Goal: Task Accomplishment & Management: Manage account settings

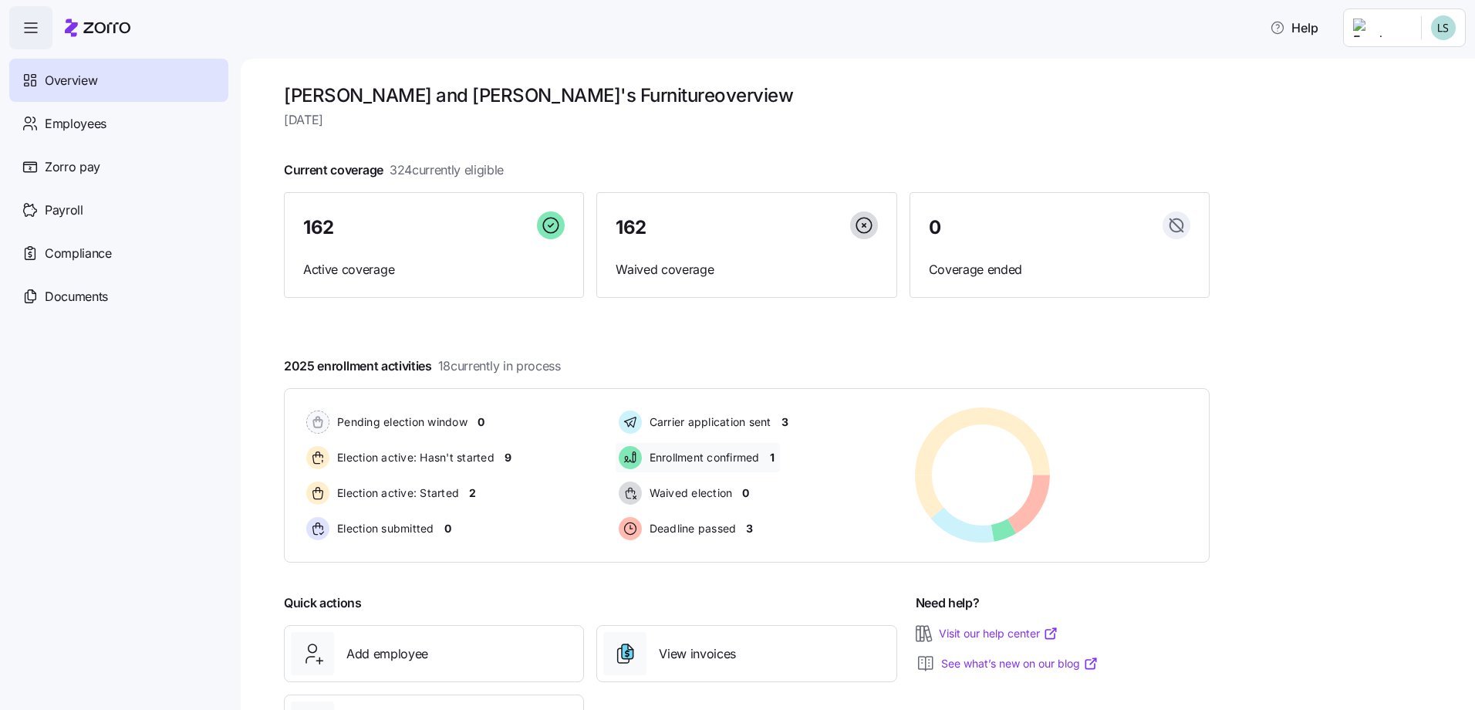
click at [775, 458] on span "1" at bounding box center [772, 457] width 5 height 15
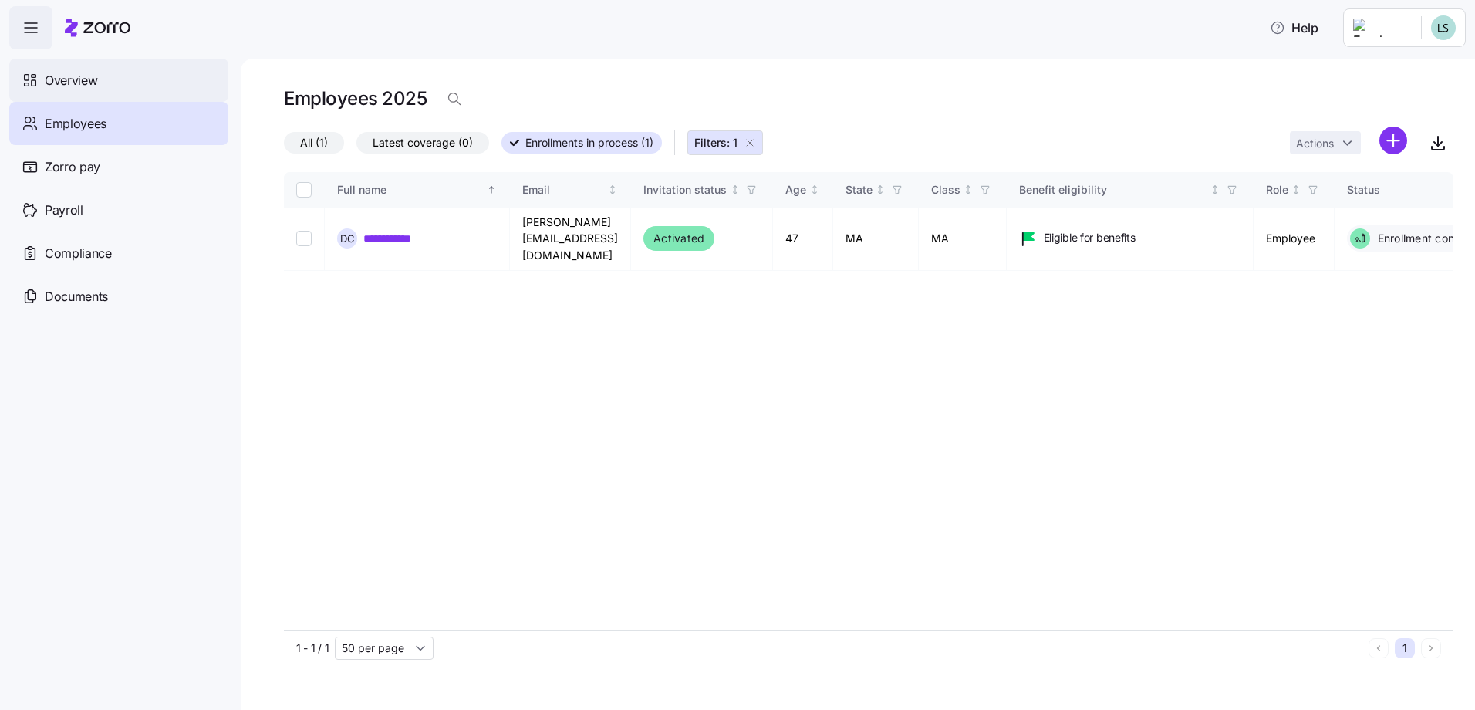
click at [79, 86] on span "Overview" at bounding box center [71, 80] width 52 height 19
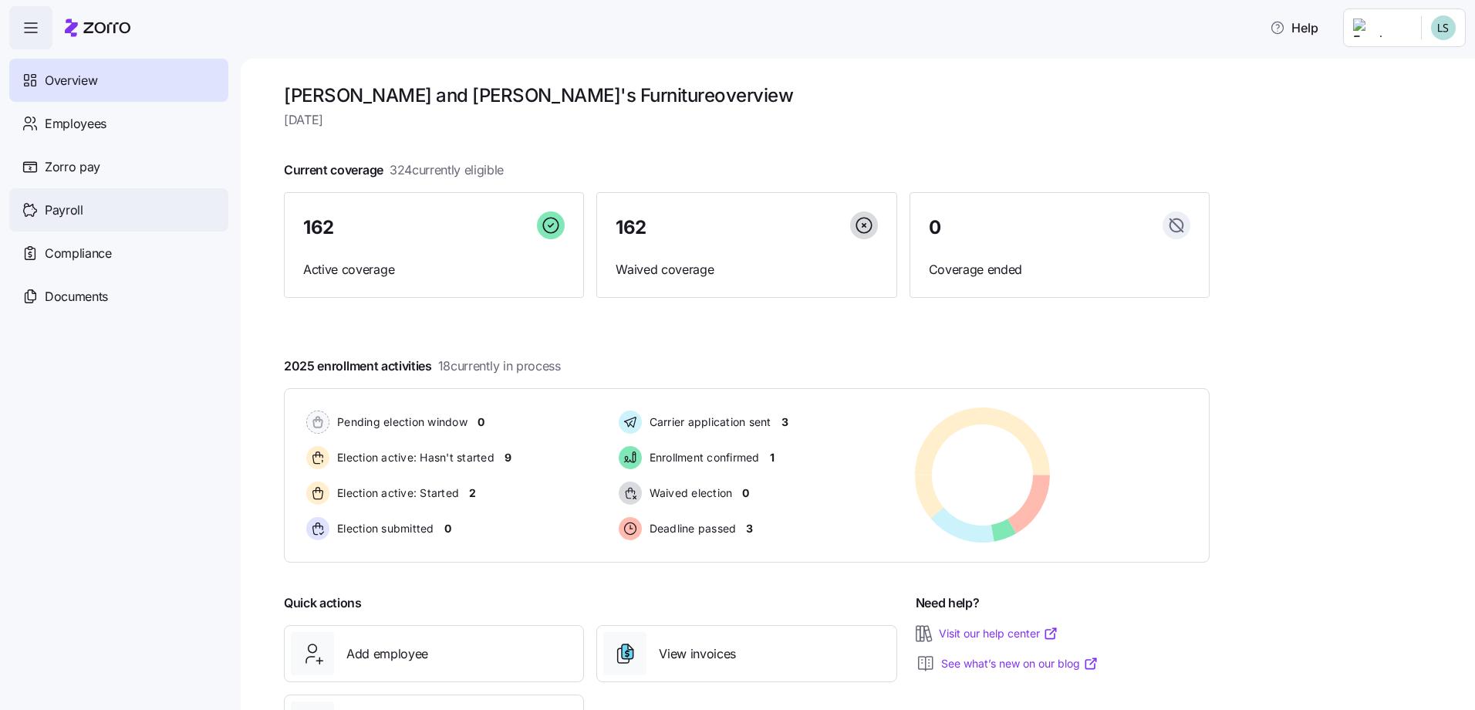
drag, startPoint x: 69, startPoint y: 206, endPoint x: 90, endPoint y: 217, distance: 23.5
click at [69, 207] on span "Payroll" at bounding box center [64, 210] width 39 height 19
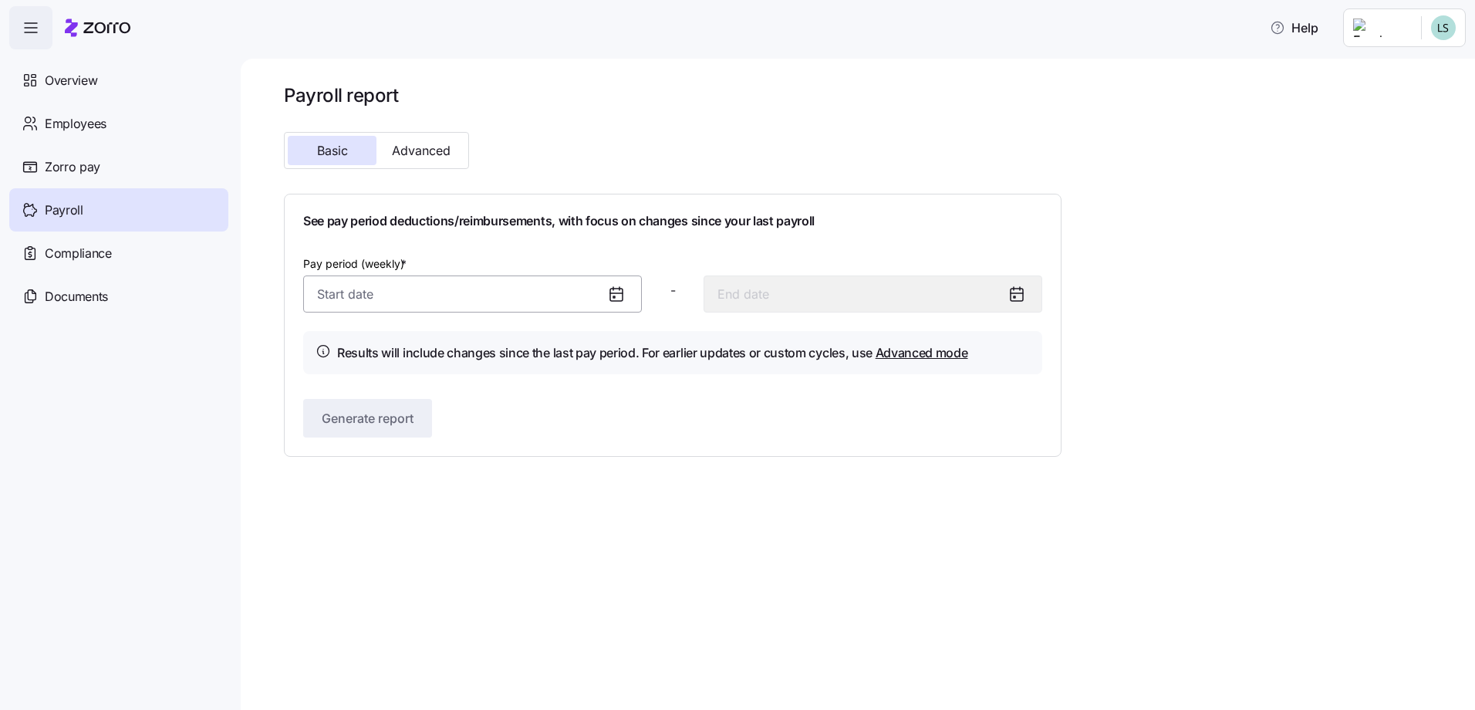
click at [335, 300] on input "Pay period (weekly) *" at bounding box center [472, 293] width 339 height 37
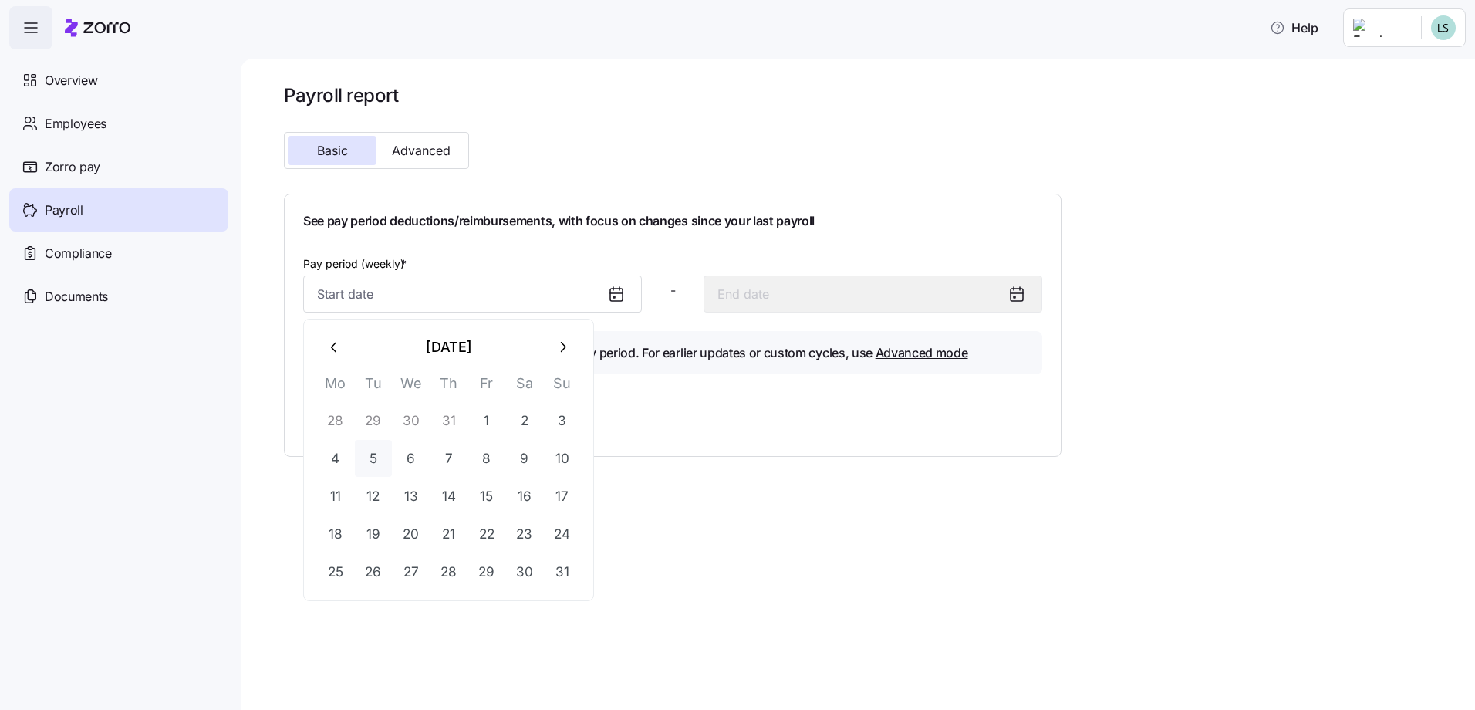
click at [374, 459] on button "5" at bounding box center [373, 458] width 37 height 37
type input "[DATE]"
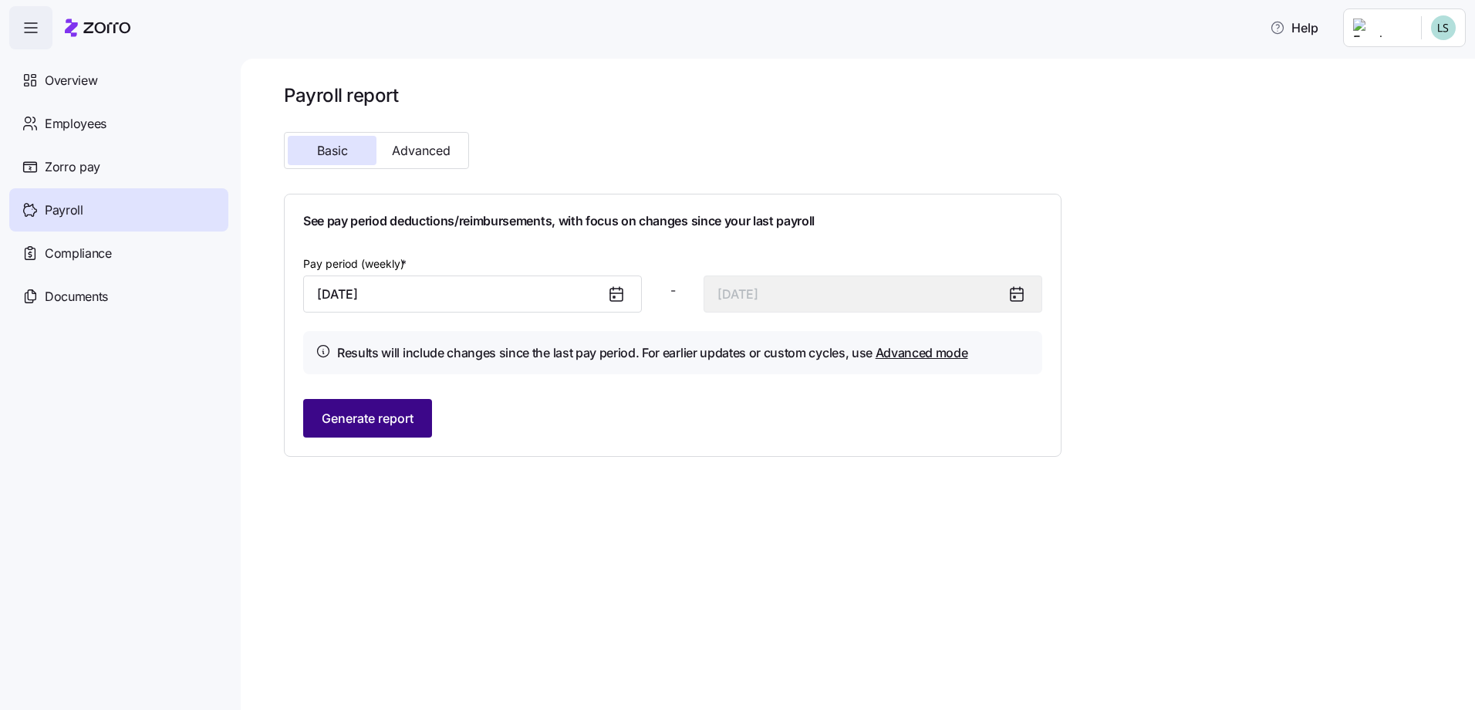
click at [336, 421] on span "Generate report" at bounding box center [368, 418] width 92 height 19
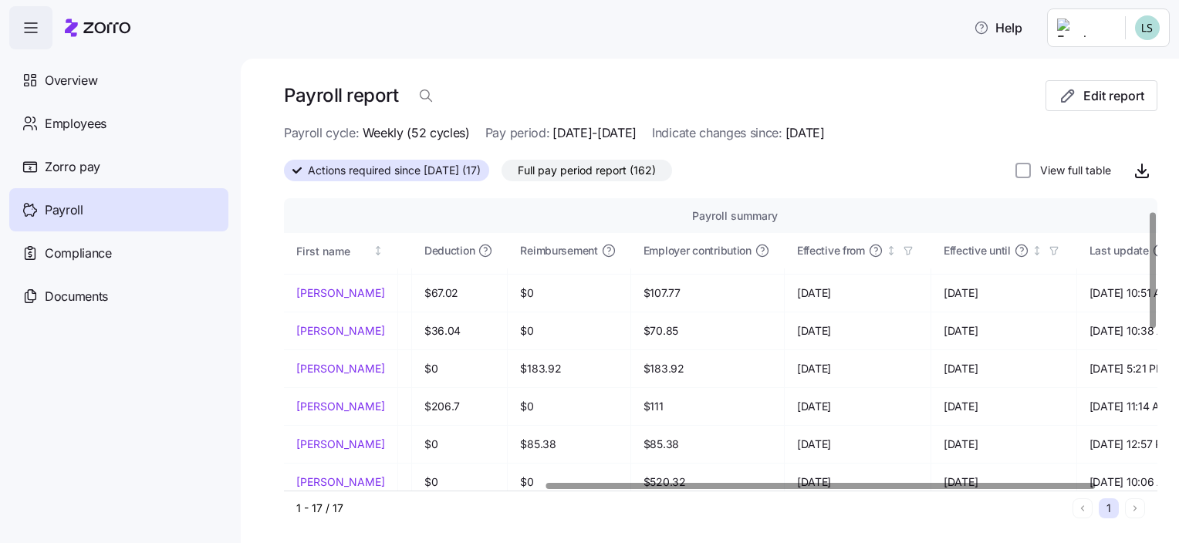
scroll to position [32, 471]
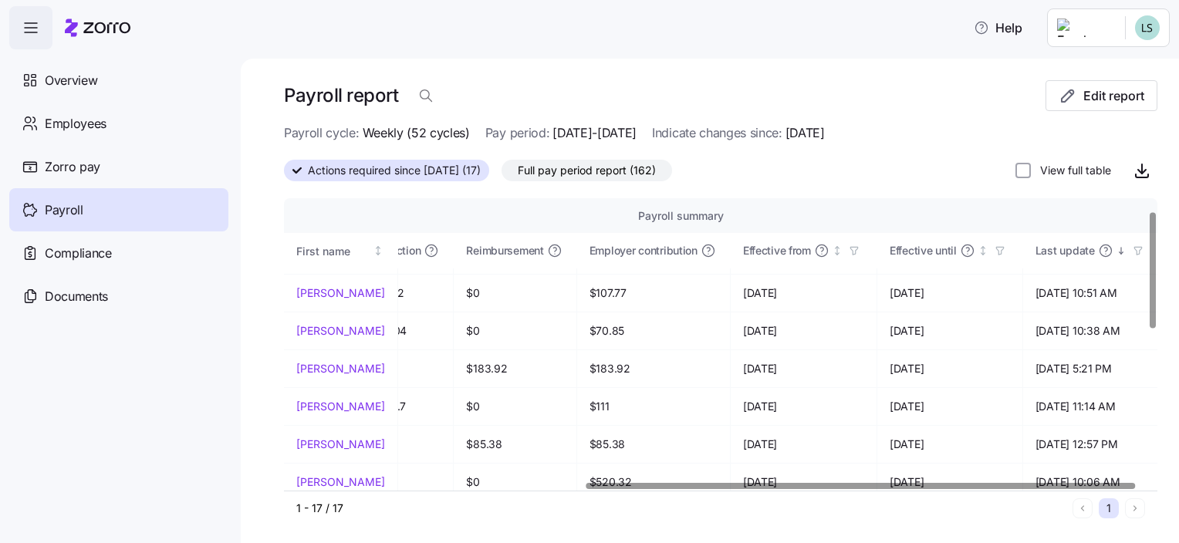
click at [1032, 488] on div at bounding box center [860, 485] width 549 height 5
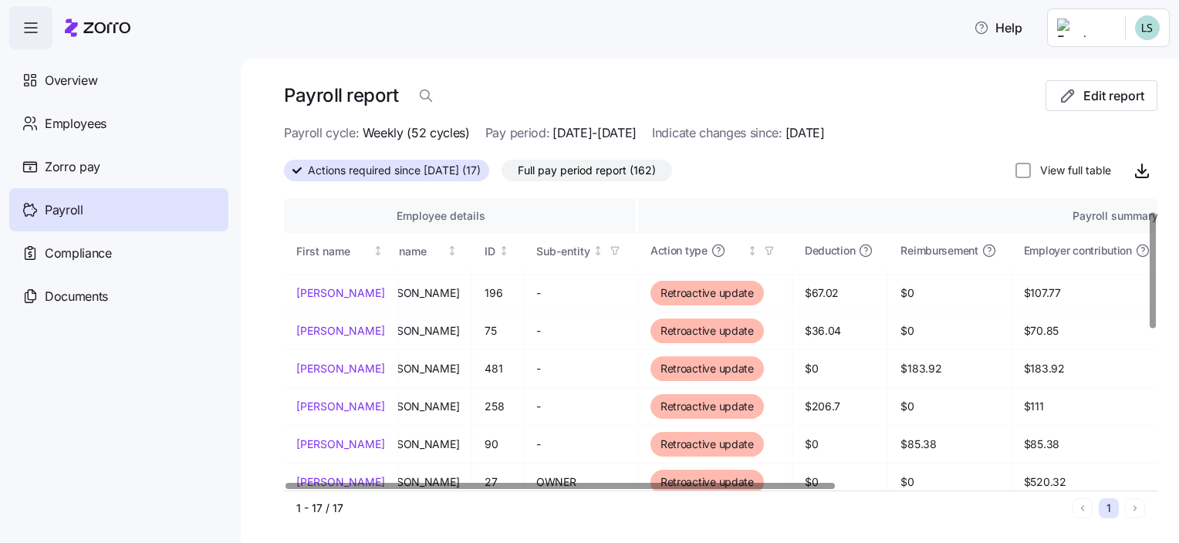
scroll to position [32, 0]
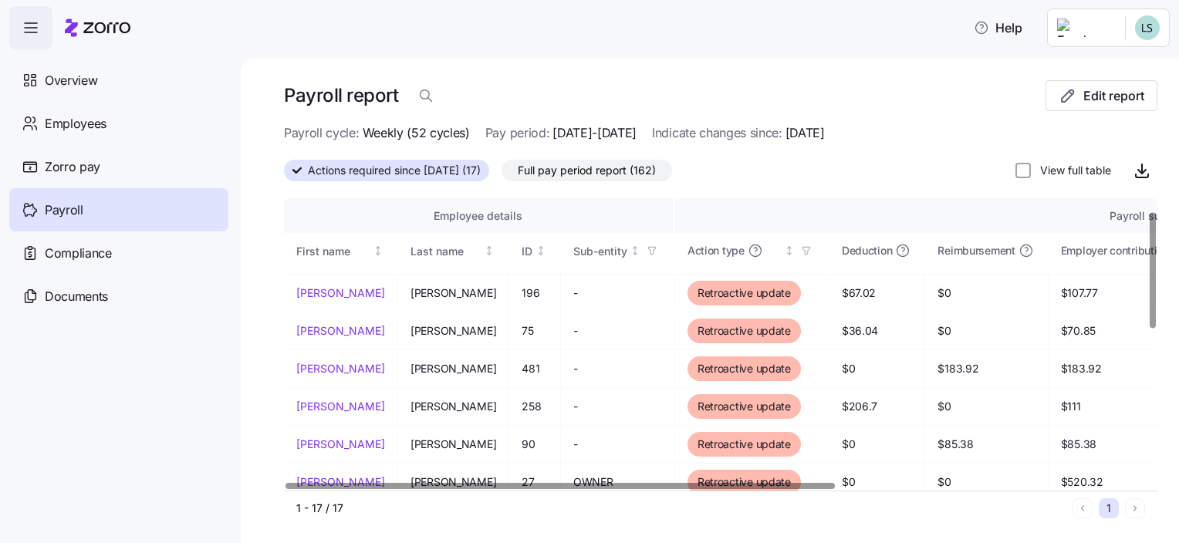
click at [298, 485] on div at bounding box center [559, 485] width 549 height 5
click at [475, 483] on div at bounding box center [559, 485] width 549 height 5
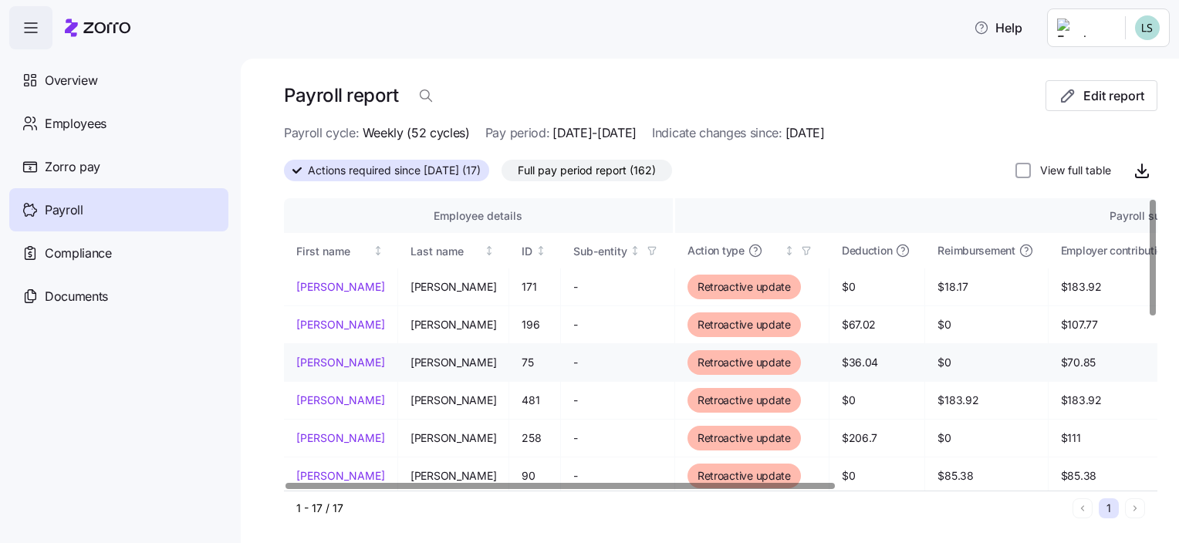
scroll to position [0, 0]
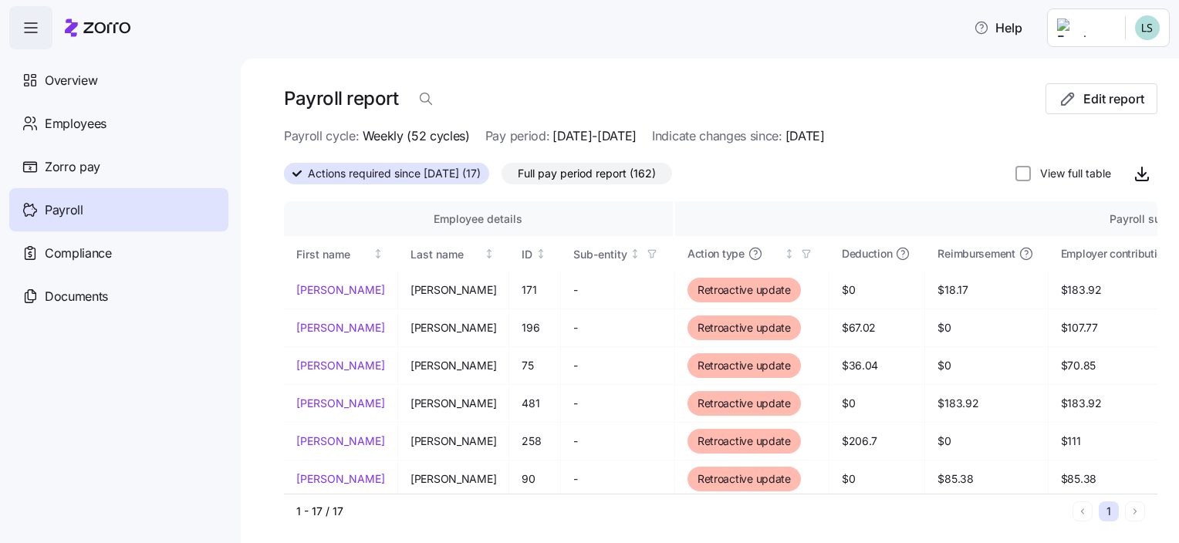
click at [71, 211] on span "Payroll" at bounding box center [64, 210] width 39 height 19
click at [295, 171] on icon at bounding box center [296, 173] width 9 height 9
click at [284, 178] on input "Actions required since [DATE] (17)" at bounding box center [284, 178] width 0 height 0
click at [1113, 103] on span "Edit report" at bounding box center [1113, 99] width 61 height 19
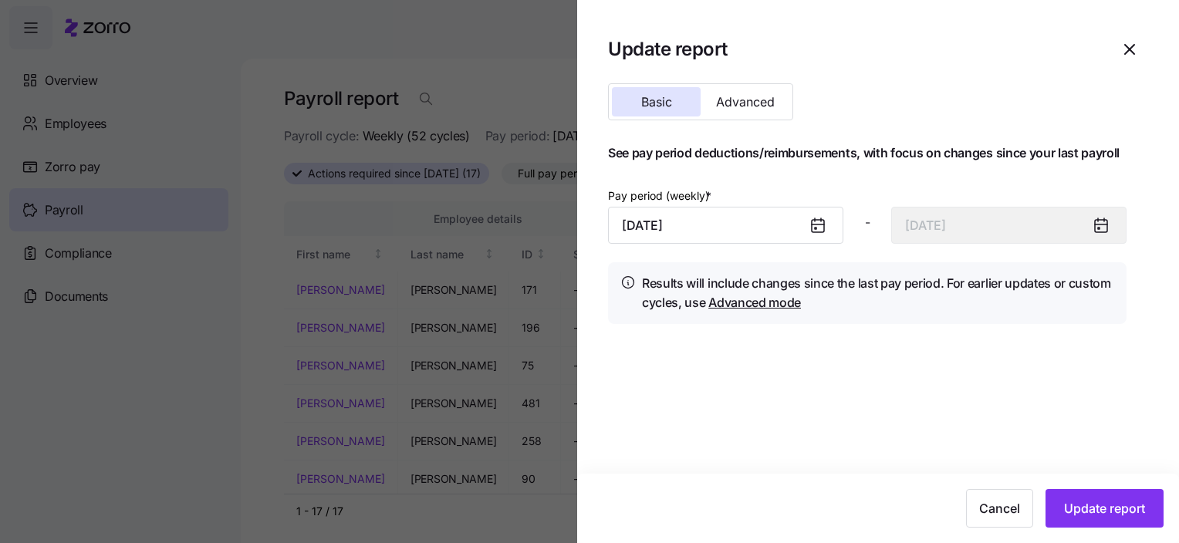
click at [815, 228] on icon at bounding box center [816, 229] width 2 height 2
click at [676, 233] on input "[DATE]" at bounding box center [725, 225] width 235 height 37
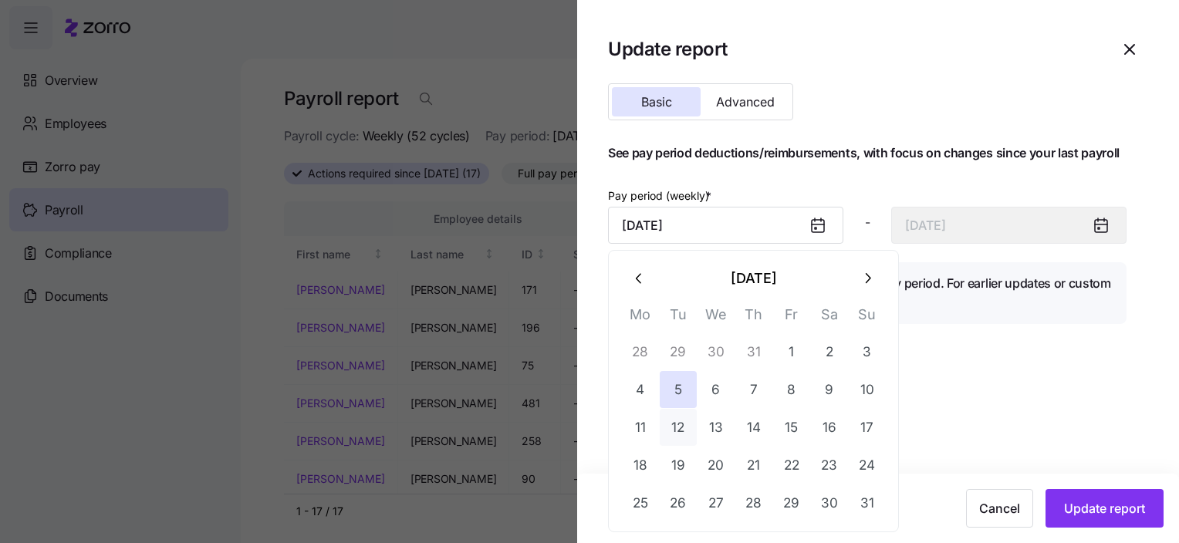
click at [680, 423] on button "12" at bounding box center [678, 427] width 37 height 37
type input "[DATE]"
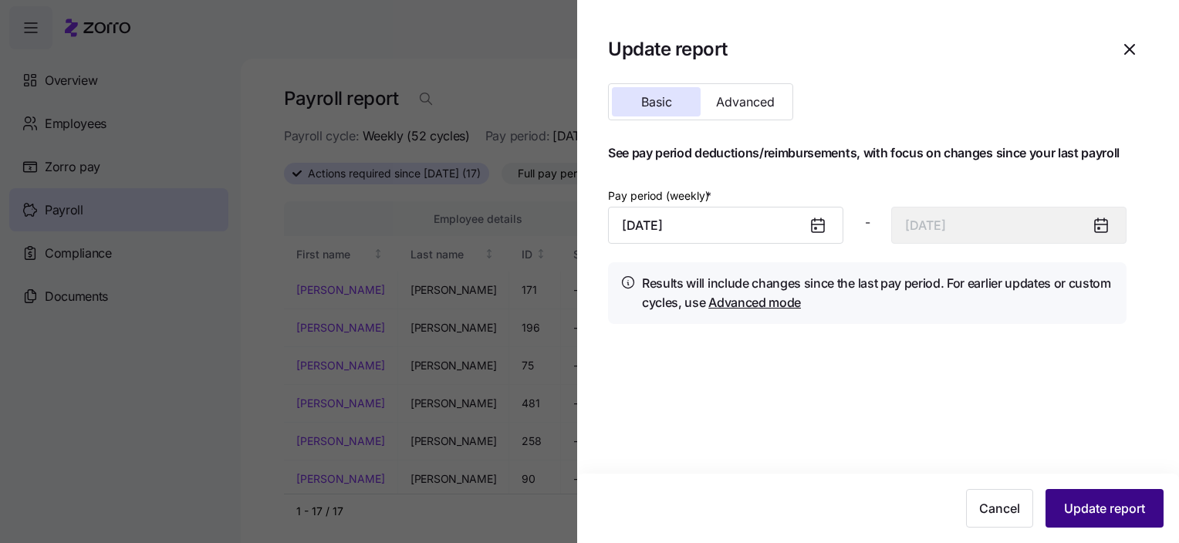
click at [1077, 507] on span "Update report" at bounding box center [1104, 508] width 81 height 19
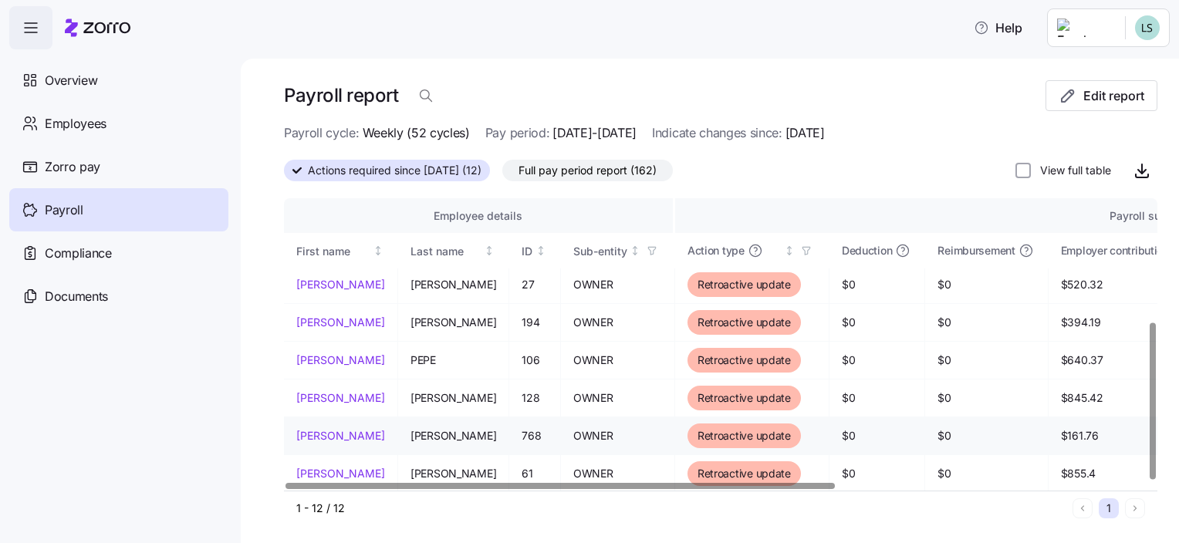
scroll to position [3, 0]
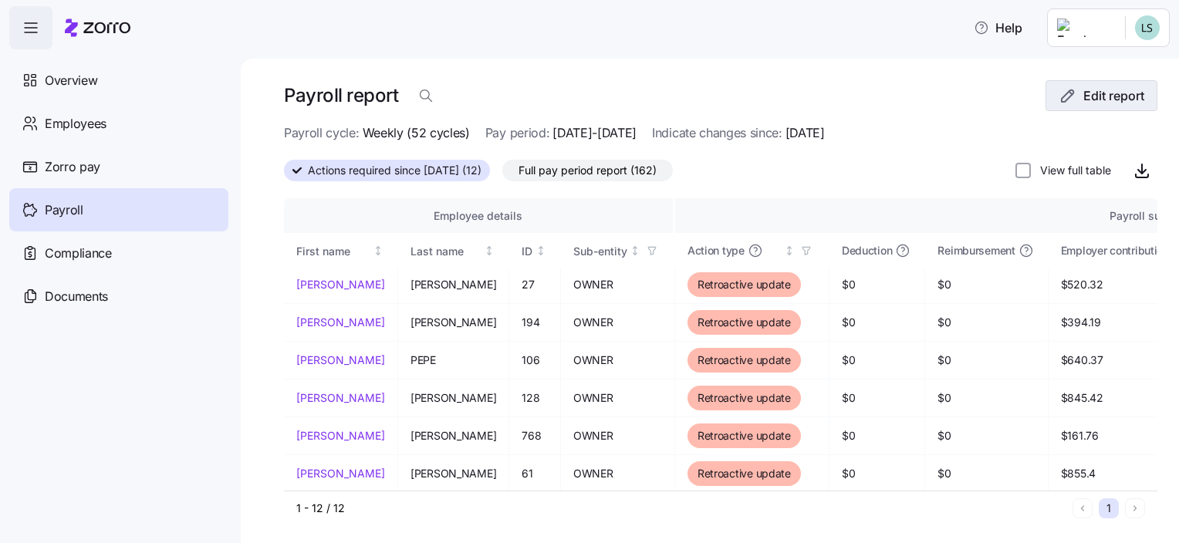
click at [1100, 100] on span "Edit report" at bounding box center [1113, 95] width 61 height 19
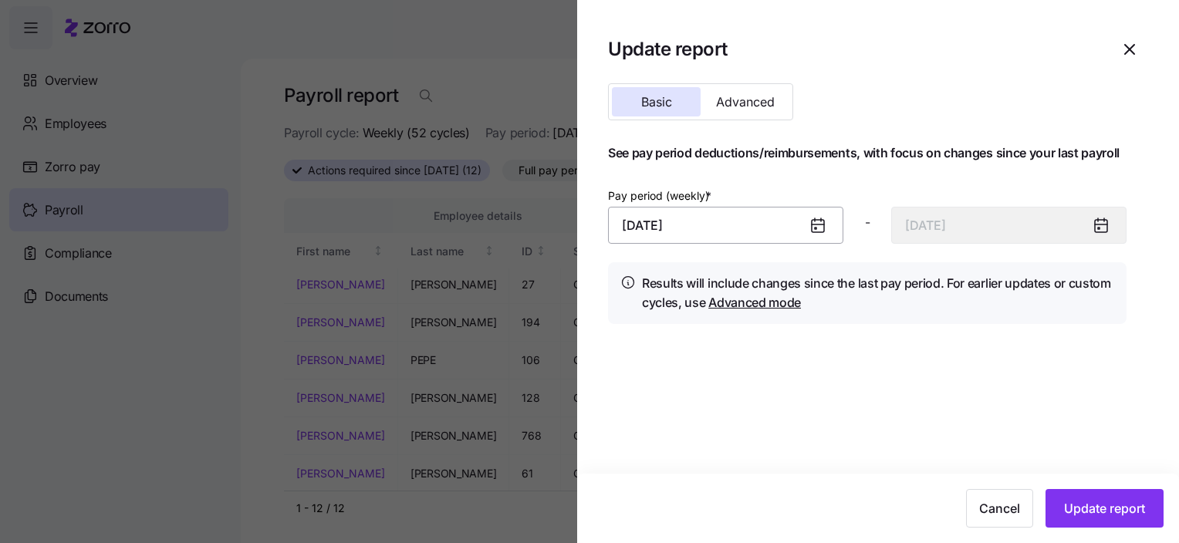
click at [674, 231] on input "[DATE]" at bounding box center [725, 225] width 235 height 37
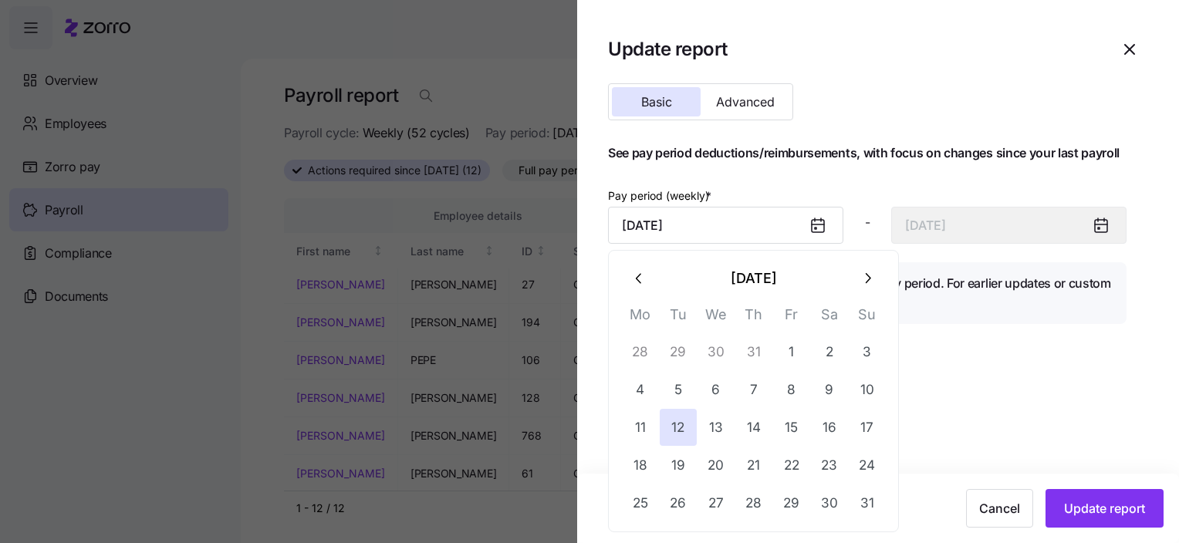
drag, startPoint x: 677, startPoint y: 465, endPoint x: 941, endPoint y: 488, distance: 265.6
click at [680, 464] on button "19" at bounding box center [678, 465] width 37 height 37
type input "[DATE]"
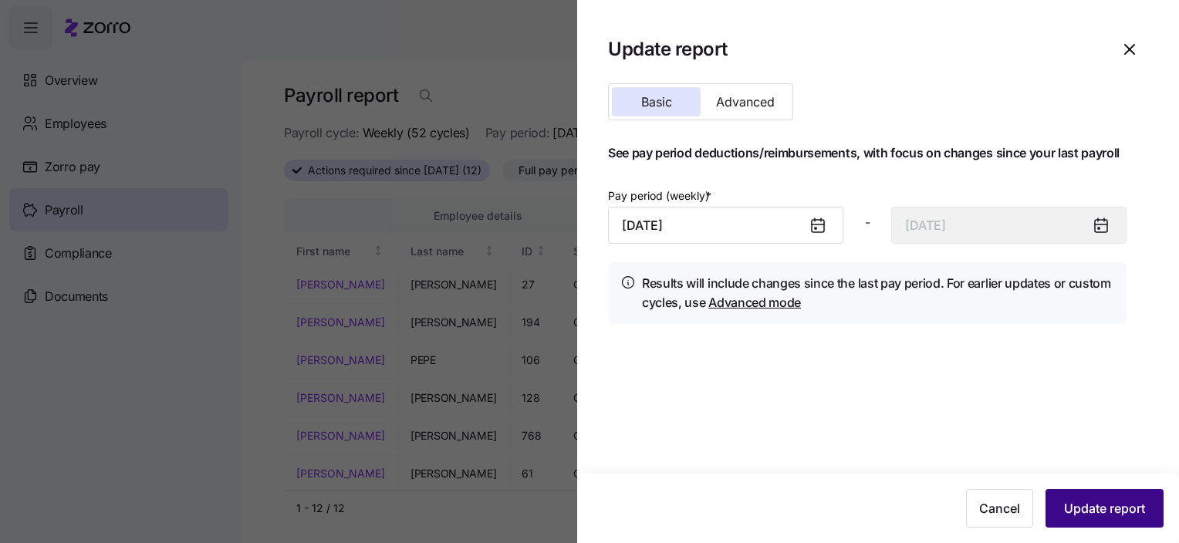
click at [1046, 505] on button "Update report" at bounding box center [1105, 508] width 118 height 39
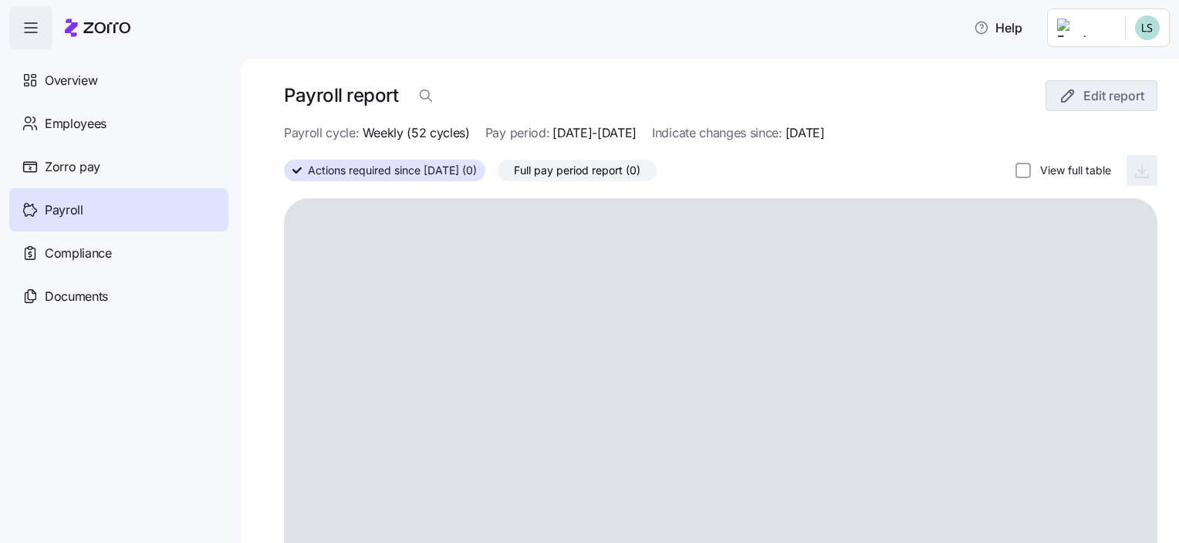
scroll to position [0, 0]
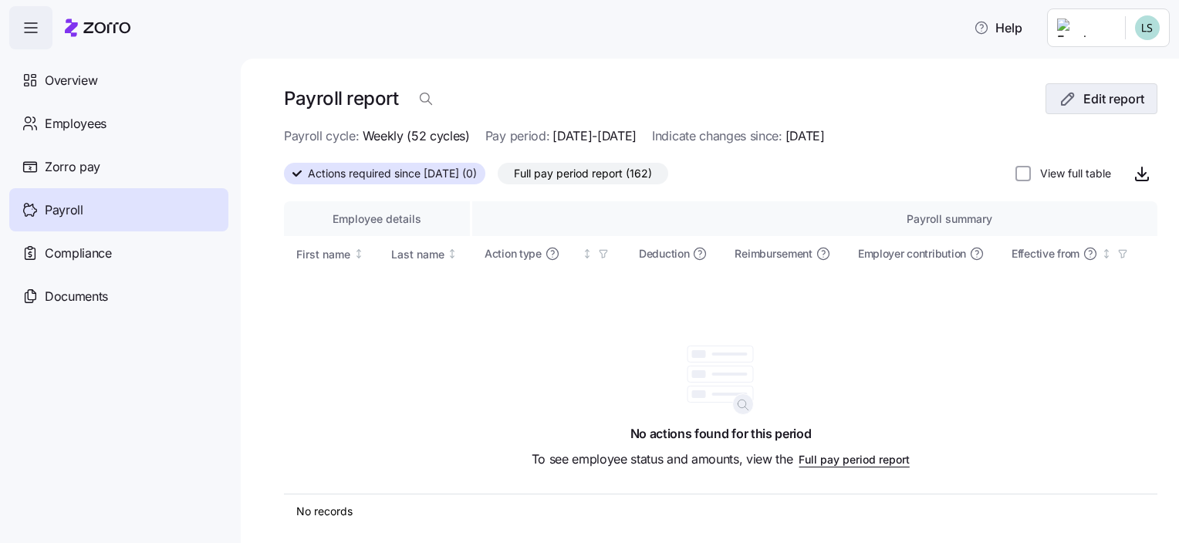
click at [1083, 106] on span "Edit report" at bounding box center [1113, 99] width 61 height 19
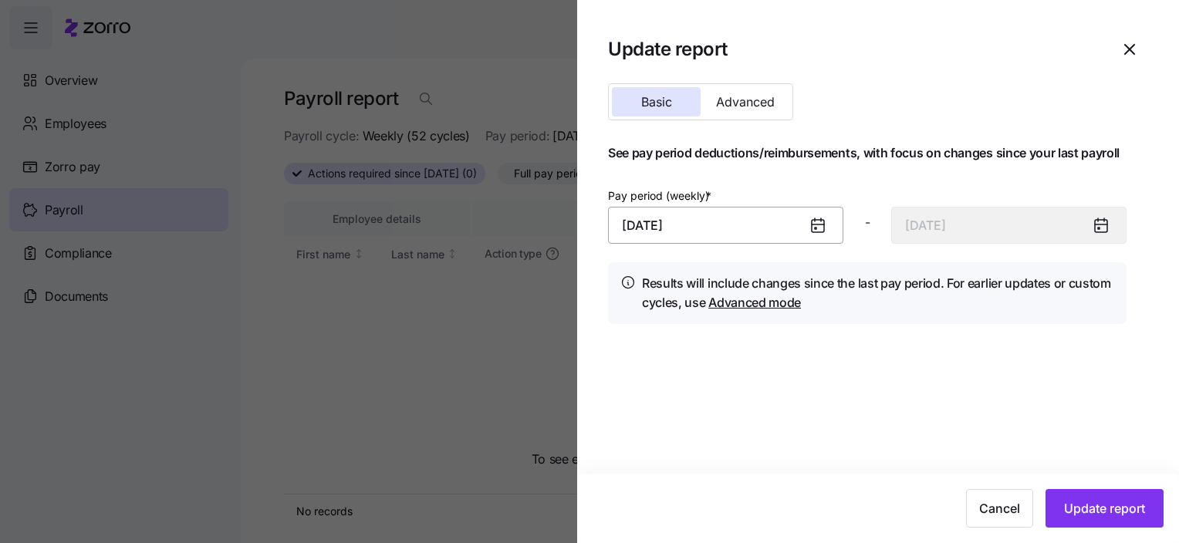
click at [630, 219] on input "[DATE]" at bounding box center [725, 225] width 235 height 37
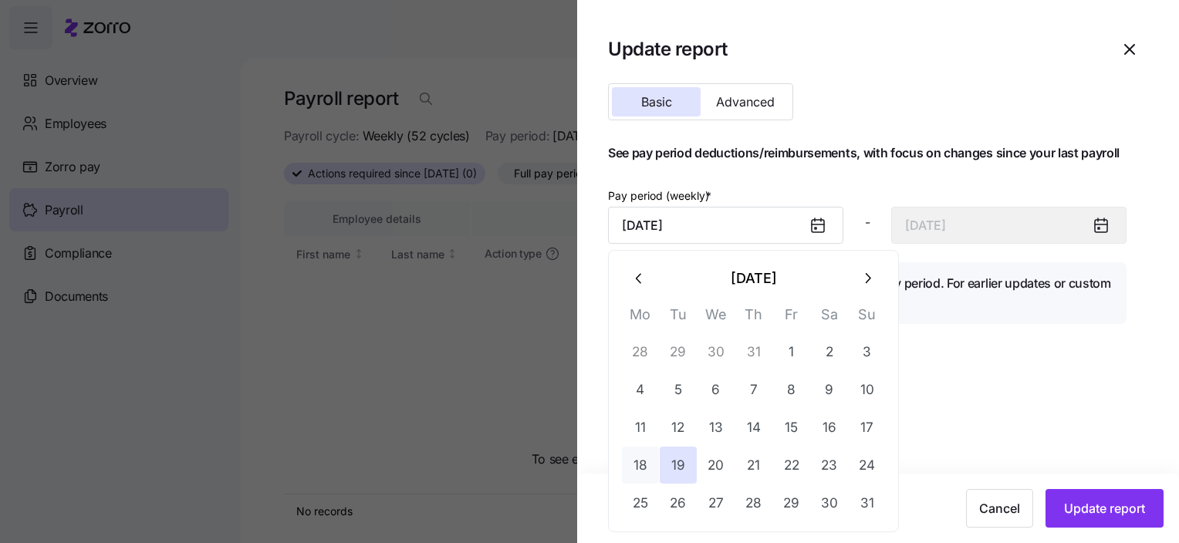
click at [637, 468] on button "18" at bounding box center [640, 465] width 37 height 37
type input "[DATE]"
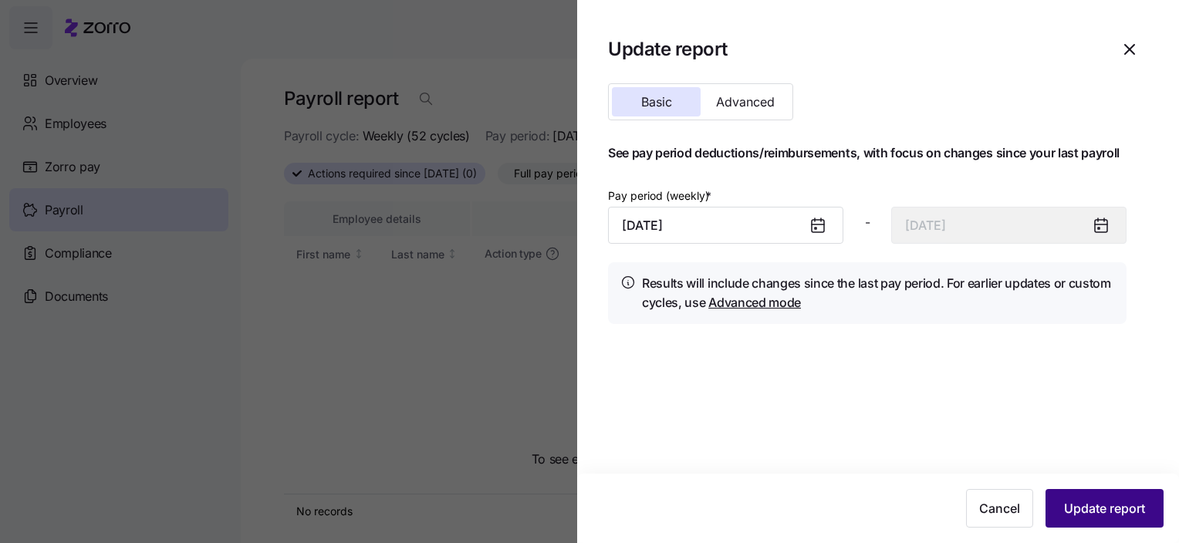
click at [1077, 496] on button "Update report" at bounding box center [1105, 508] width 118 height 39
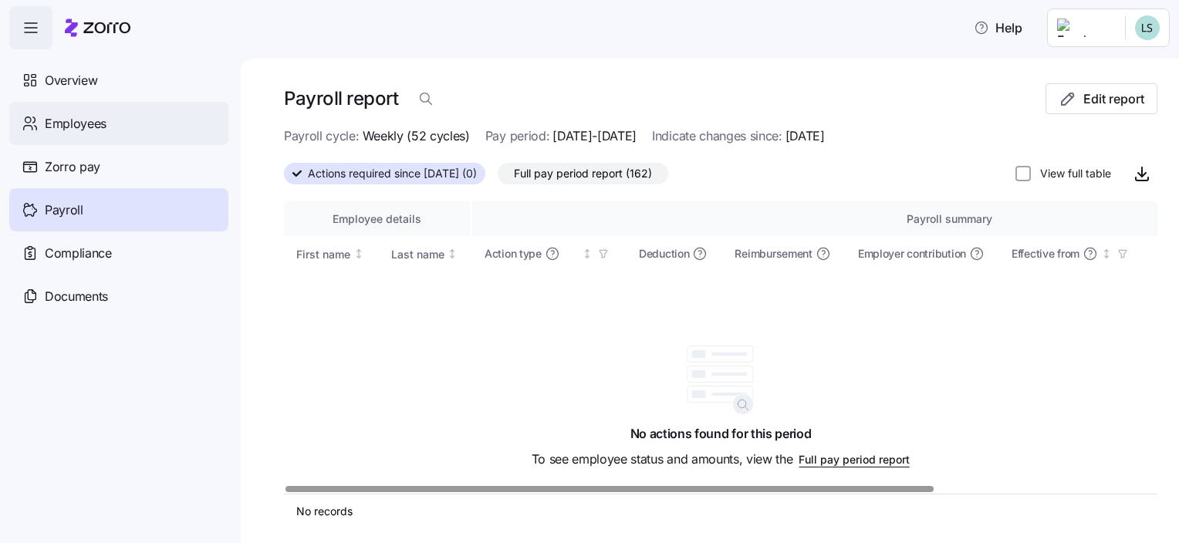
click at [90, 121] on span "Employees" at bounding box center [76, 123] width 62 height 19
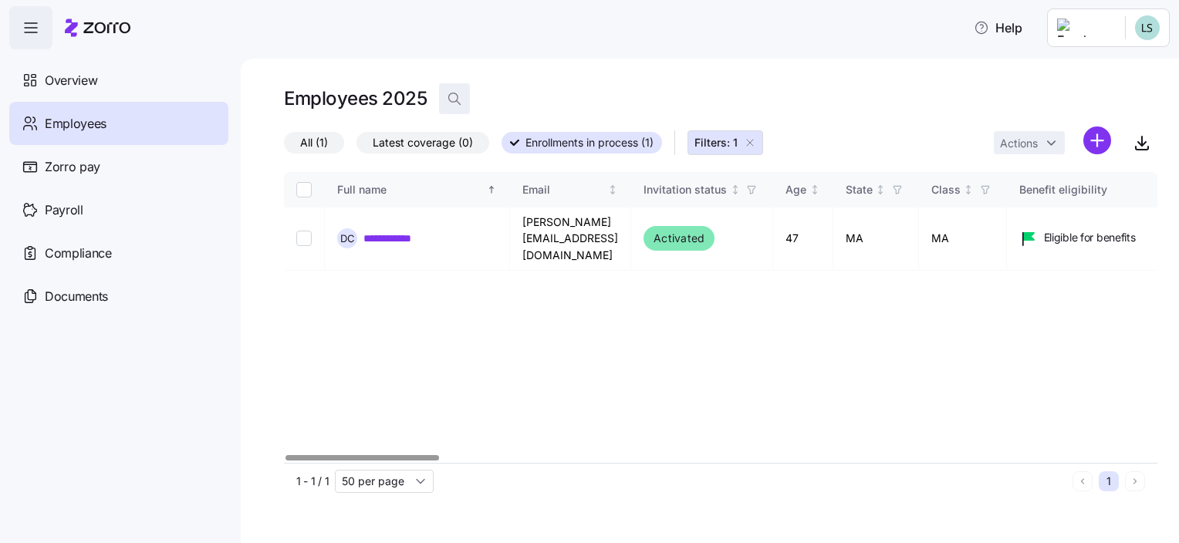
click at [448, 97] on icon "button" at bounding box center [454, 98] width 15 height 15
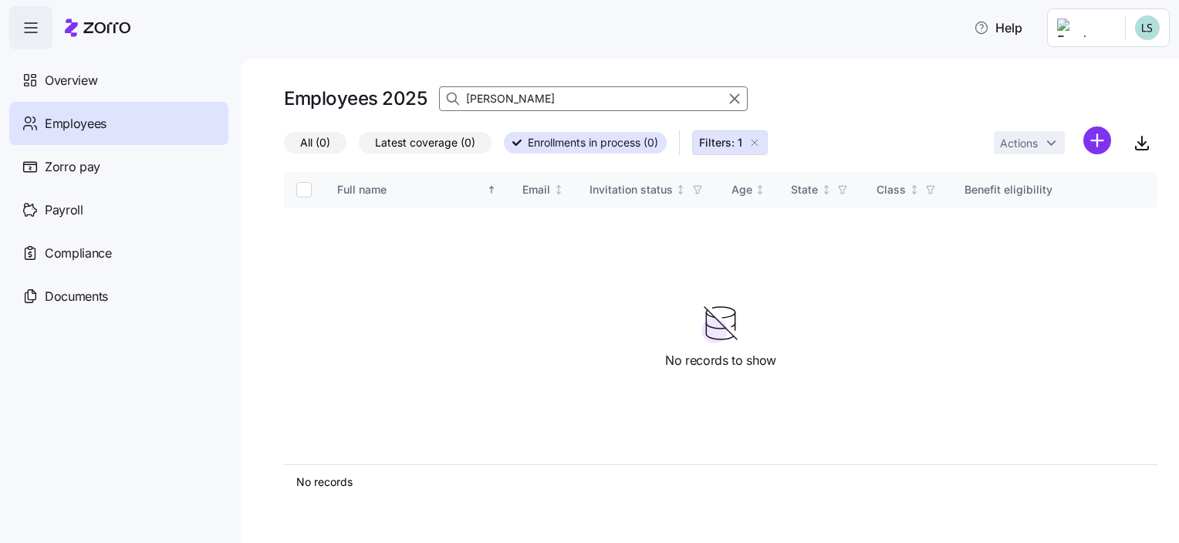
type input "[PERSON_NAME]"
click at [757, 144] on icon "button" at bounding box center [754, 143] width 12 height 12
click at [326, 151] on span "All (1)" at bounding box center [314, 143] width 28 height 20
click at [284, 147] on input "All (1)" at bounding box center [284, 147] width 0 height 0
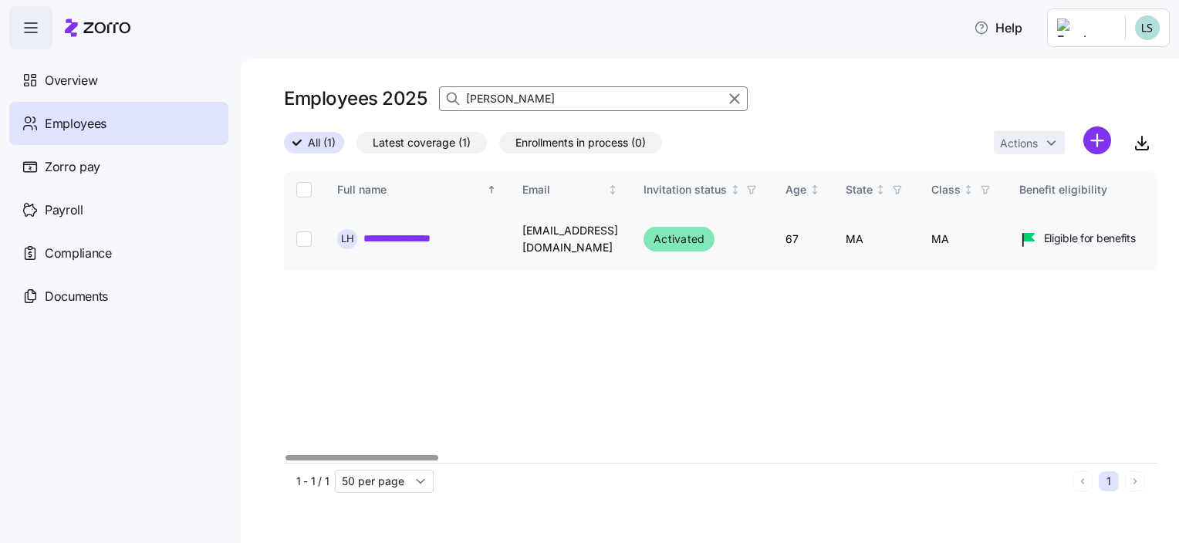
drag, startPoint x: 423, startPoint y: 238, endPoint x: 476, endPoint y: 230, distance: 53.8
click at [423, 238] on link "**********" at bounding box center [423, 238] width 120 height 15
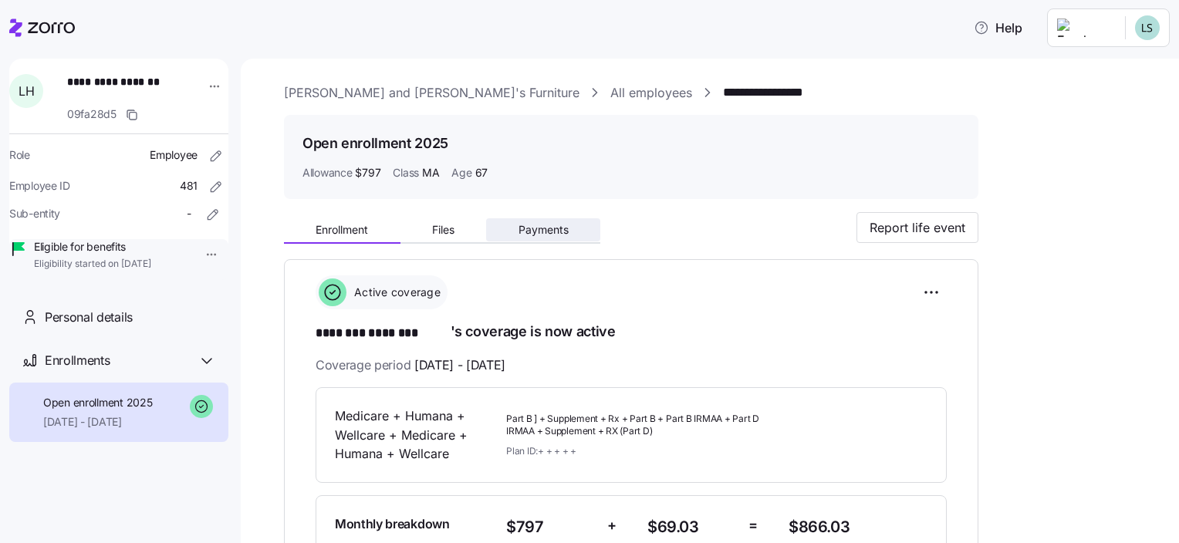
click at [546, 227] on span "Payments" at bounding box center [544, 230] width 50 height 11
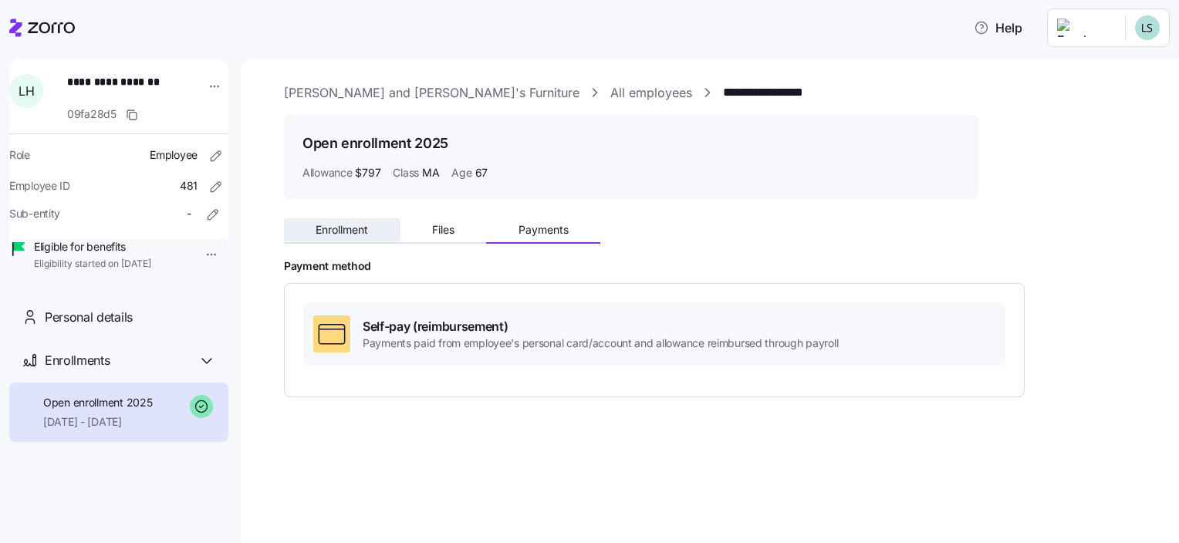
click at [367, 227] on span "Enrollment" at bounding box center [342, 230] width 52 height 11
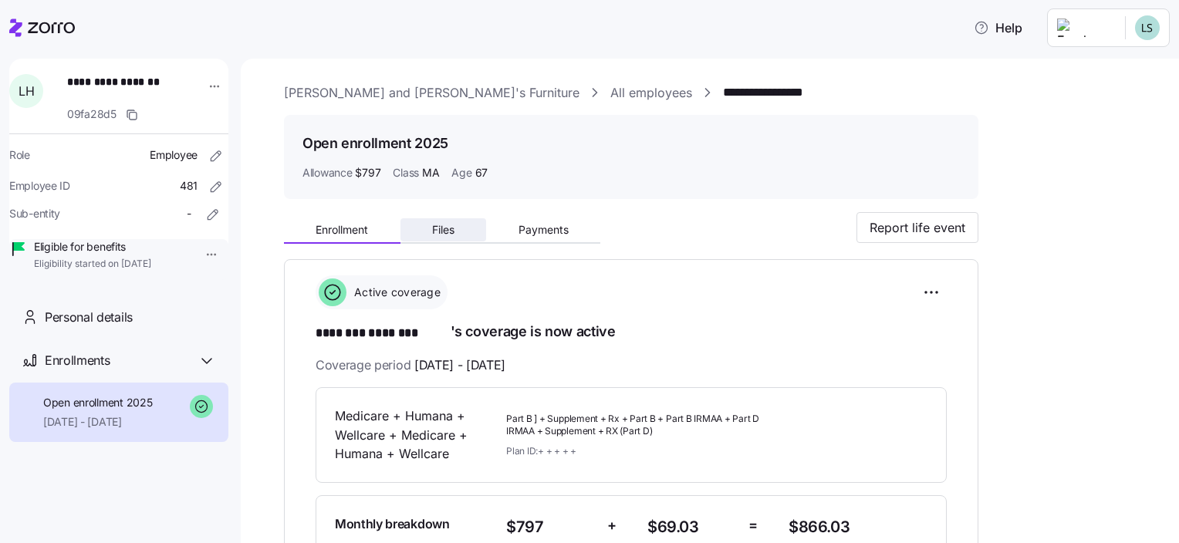
click at [435, 228] on span "Files" at bounding box center [443, 230] width 22 height 11
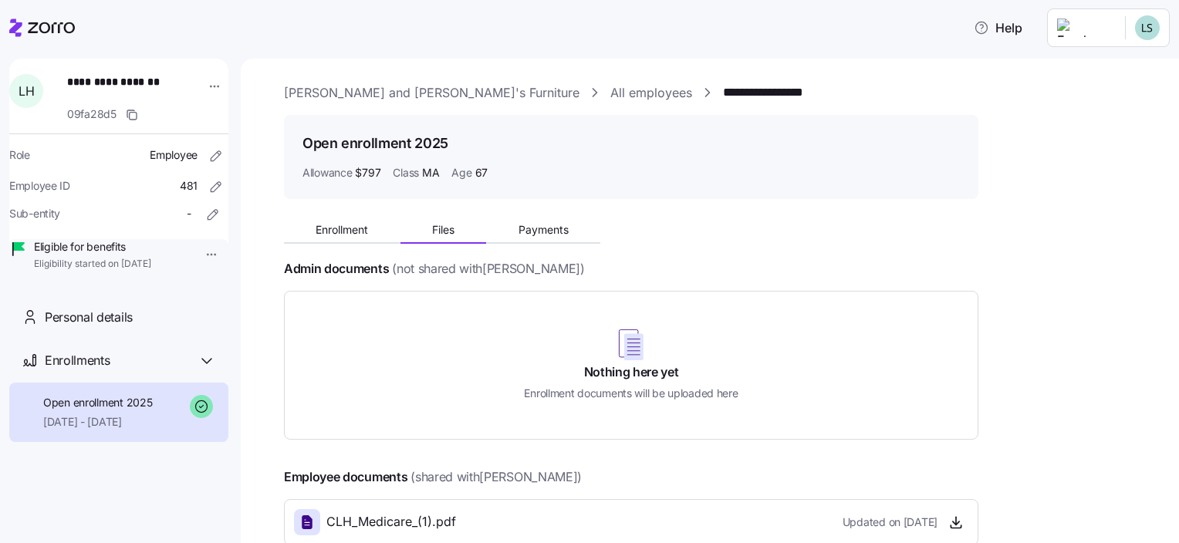
scroll to position [77, 0]
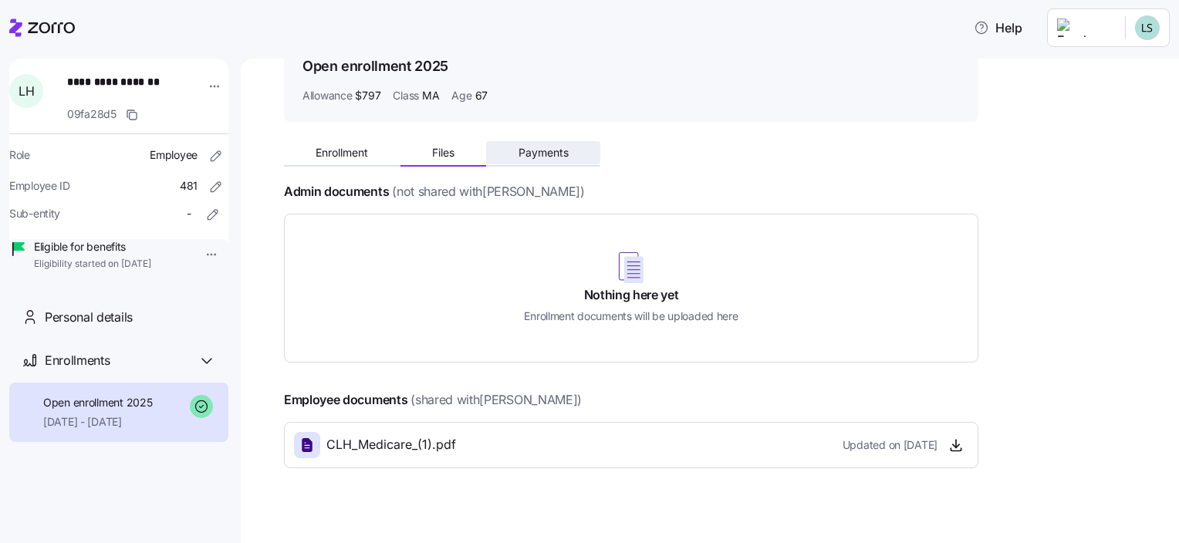
drag, startPoint x: 561, startPoint y: 154, endPoint x: 662, endPoint y: 164, distance: 101.5
click at [562, 154] on span "Payments" at bounding box center [544, 152] width 50 height 11
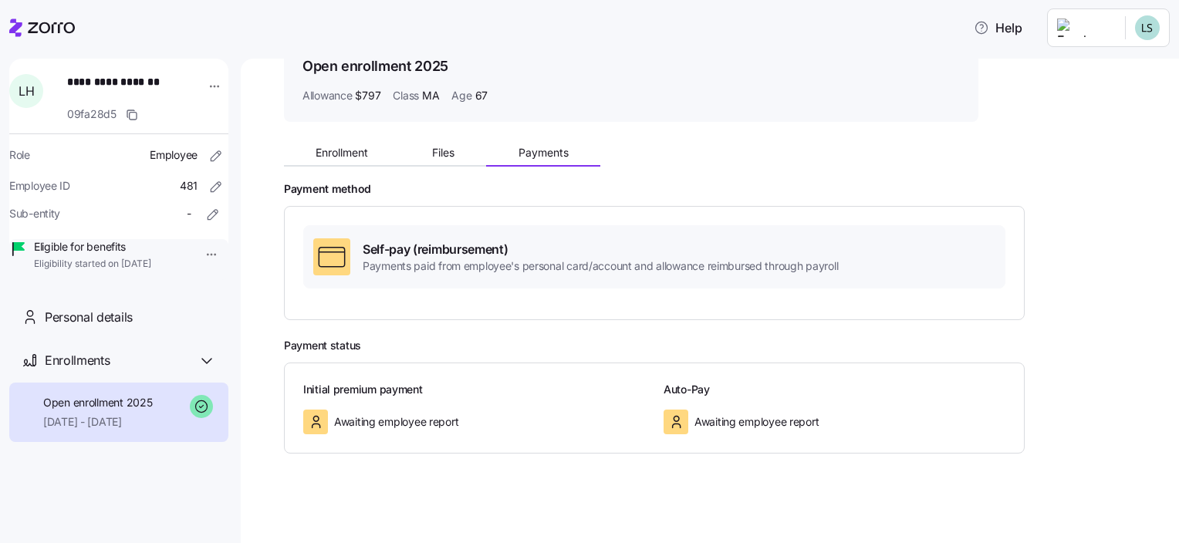
scroll to position [79, 0]
click at [336, 138] on div "Enrollment Files Payments" at bounding box center [631, 149] width 694 height 32
click at [333, 150] on span "Enrollment" at bounding box center [342, 151] width 52 height 11
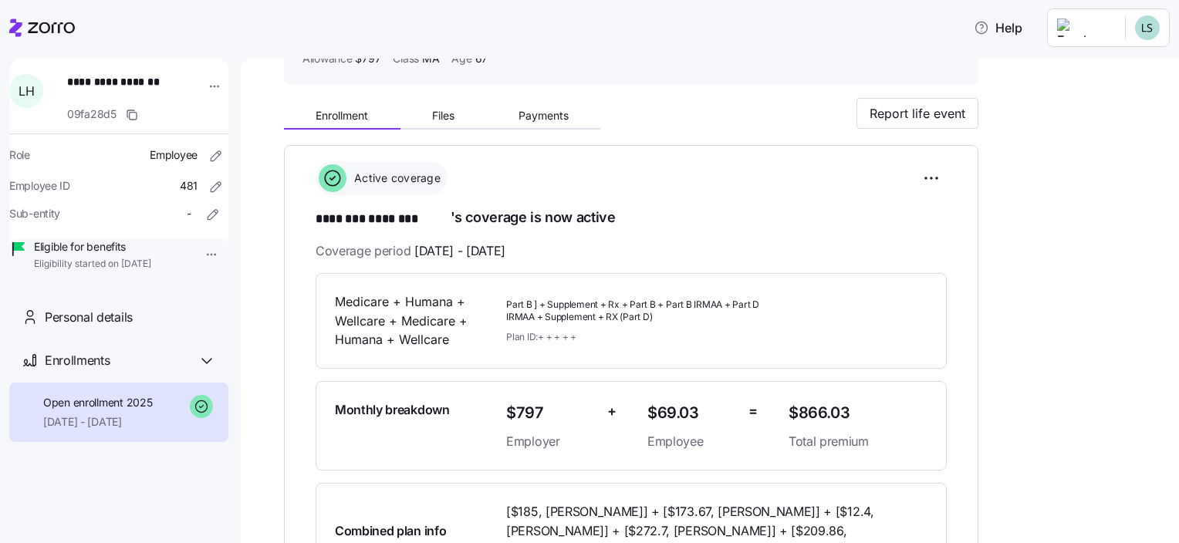
scroll to position [151, 0]
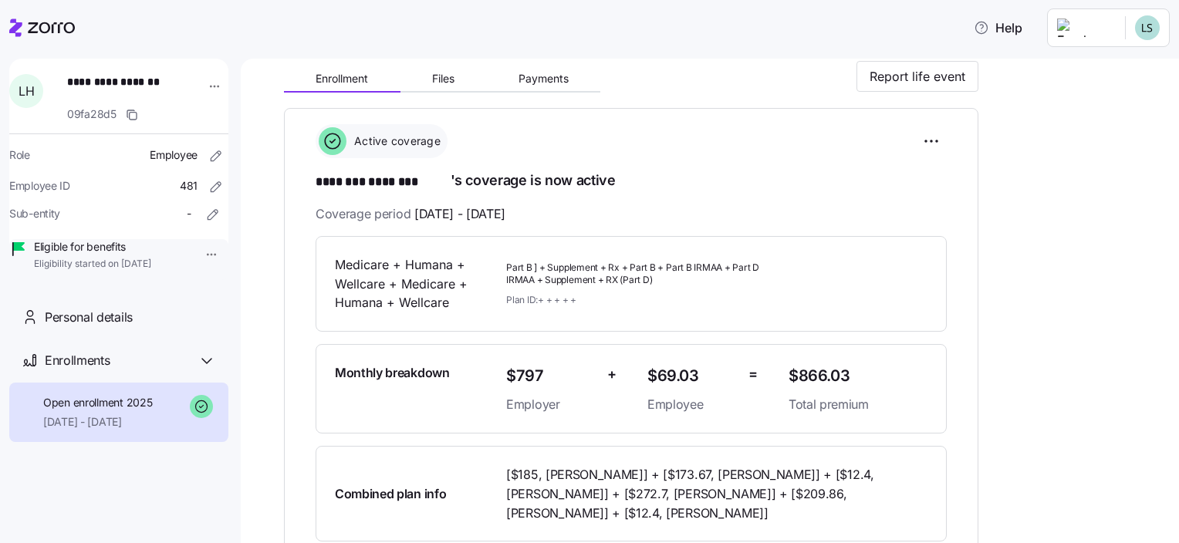
click at [52, 34] on icon at bounding box center [42, 28] width 66 height 19
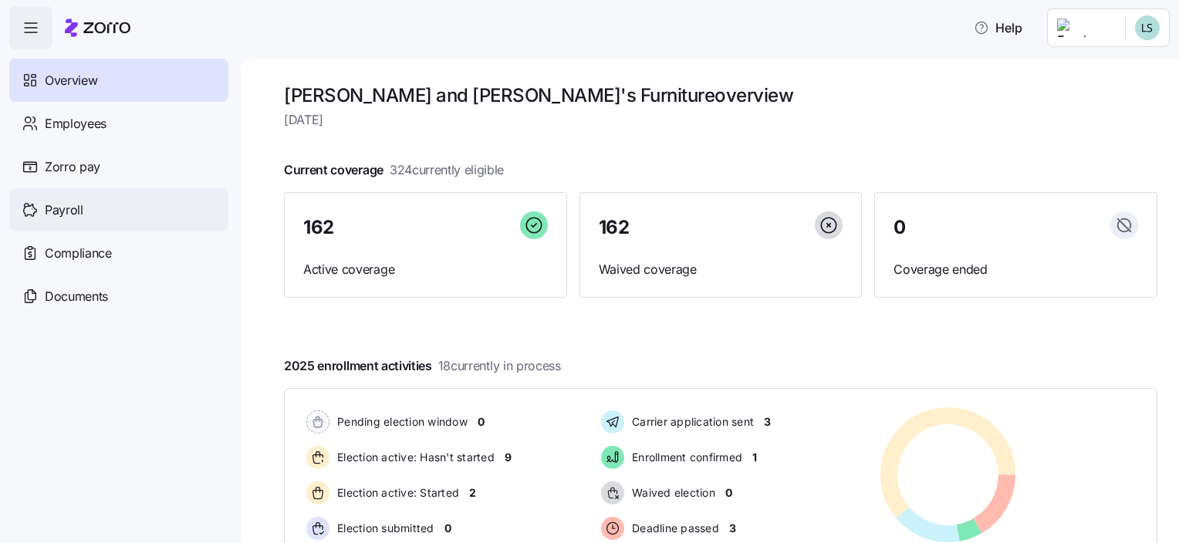
click at [53, 207] on span "Payroll" at bounding box center [64, 210] width 39 height 19
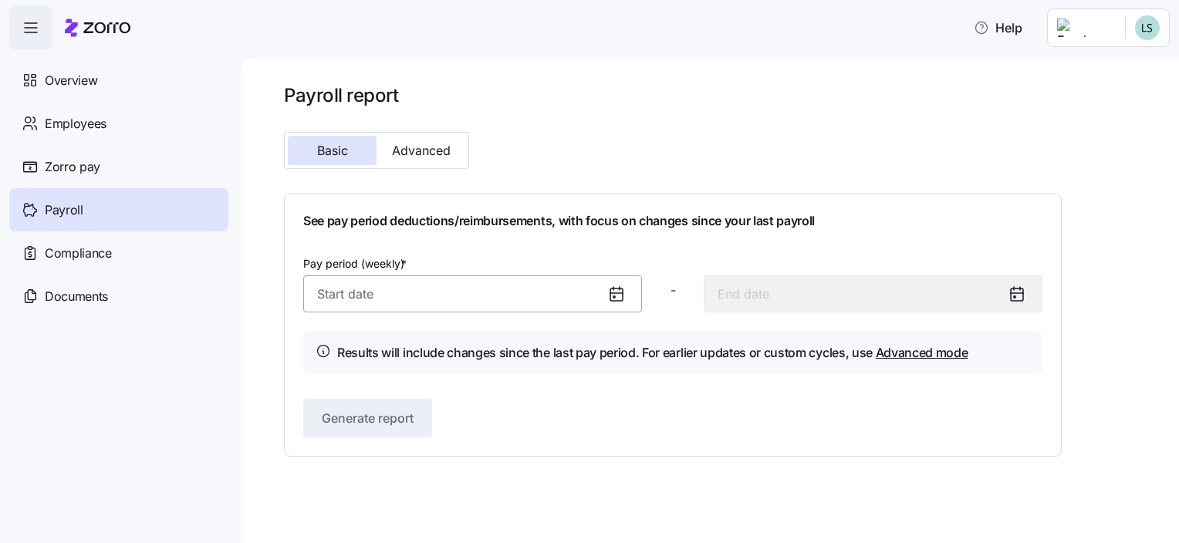
click at [354, 305] on input "Pay period (weekly) *" at bounding box center [472, 293] width 339 height 37
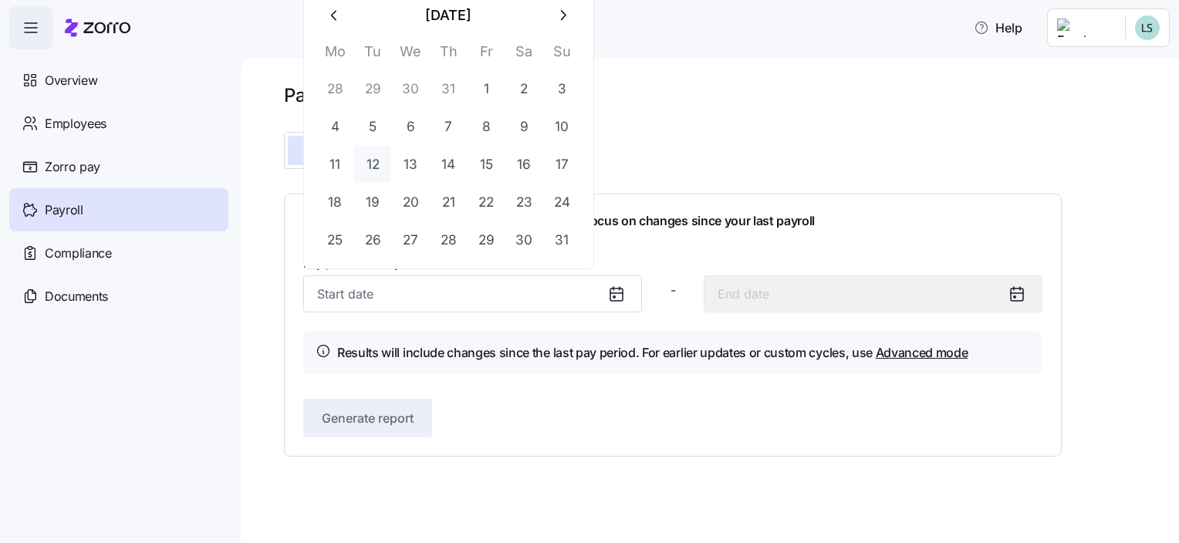
click at [367, 164] on button "12" at bounding box center [372, 164] width 37 height 37
type input "[DATE]"
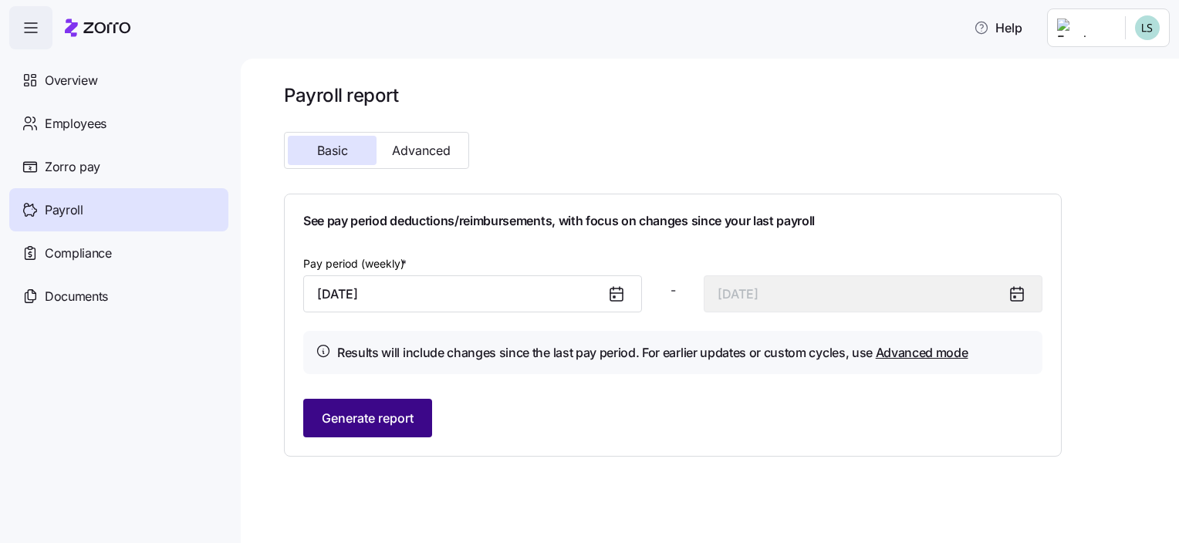
click at [349, 417] on span "Generate report" at bounding box center [368, 418] width 92 height 19
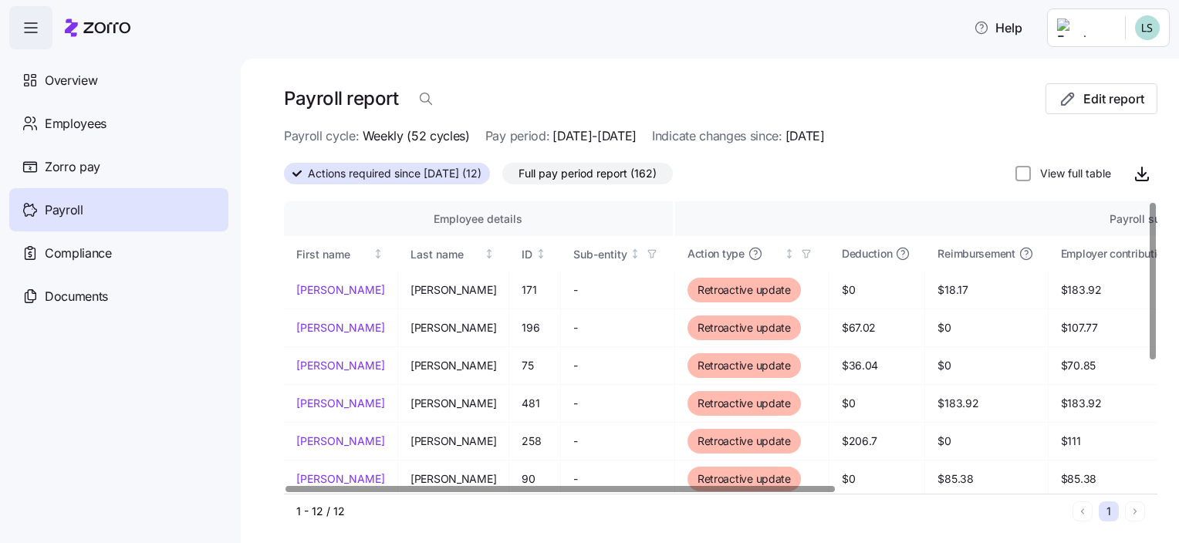
click at [443, 486] on div at bounding box center [559, 488] width 549 height 5
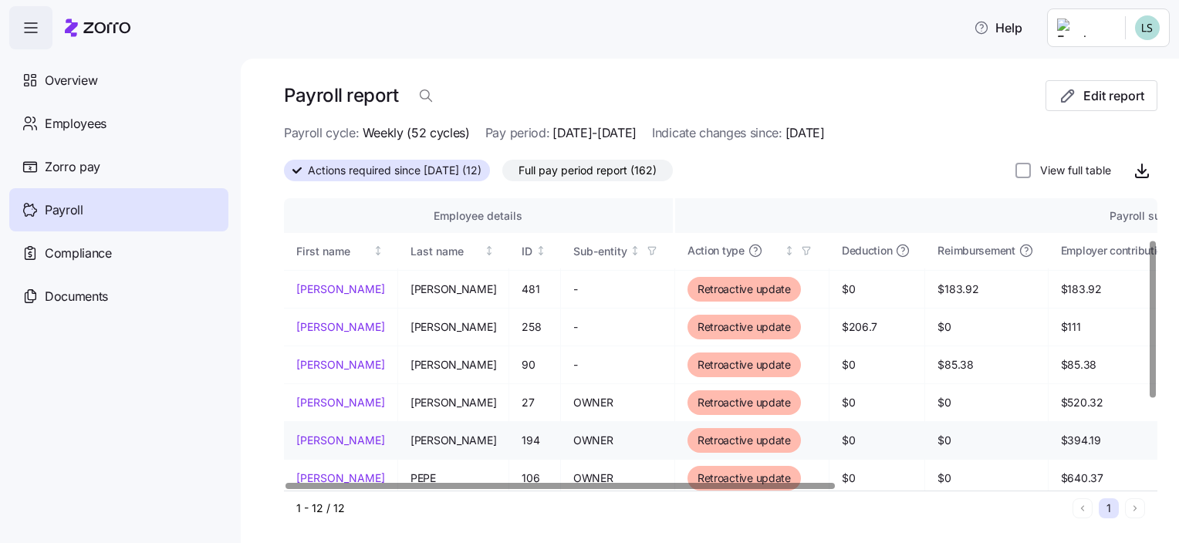
scroll to position [77, 0]
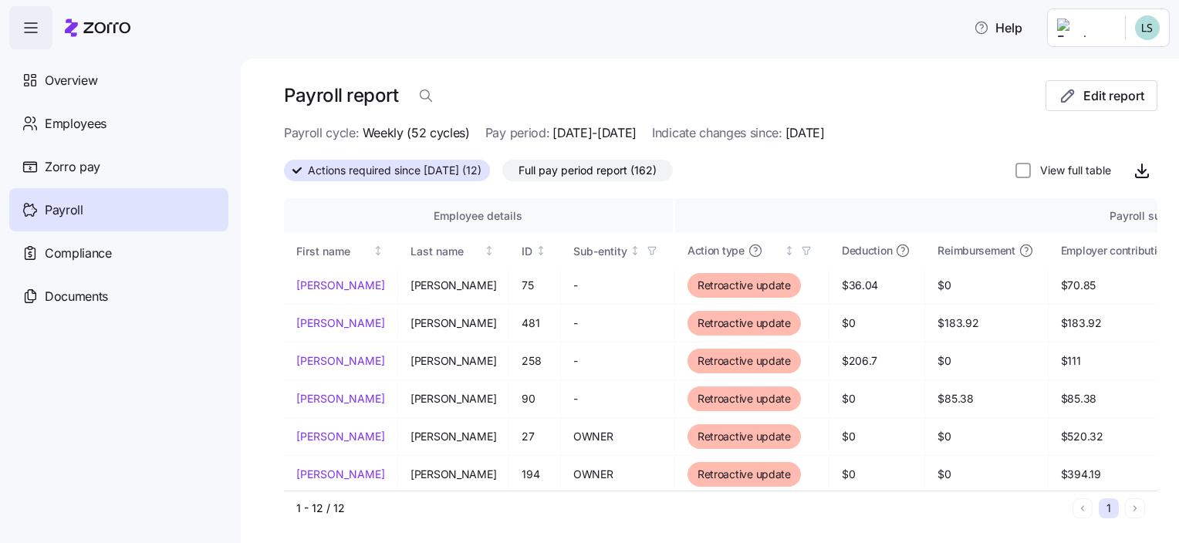
drag, startPoint x: 66, startPoint y: 81, endPoint x: 292, endPoint y: 89, distance: 226.2
click at [66, 80] on span "Overview" at bounding box center [71, 80] width 52 height 19
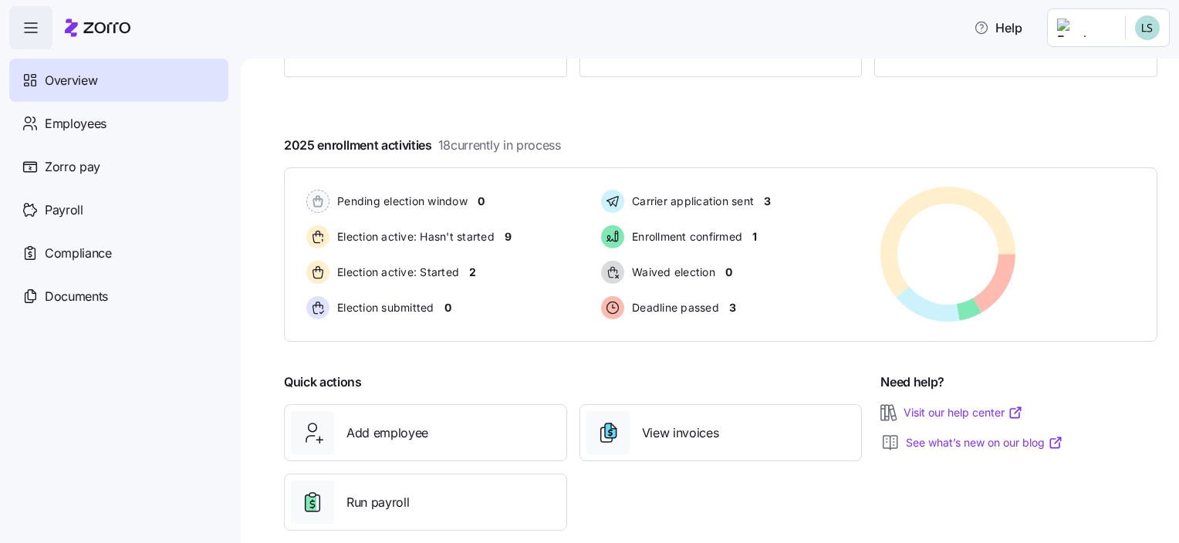
scroll to position [231, 0]
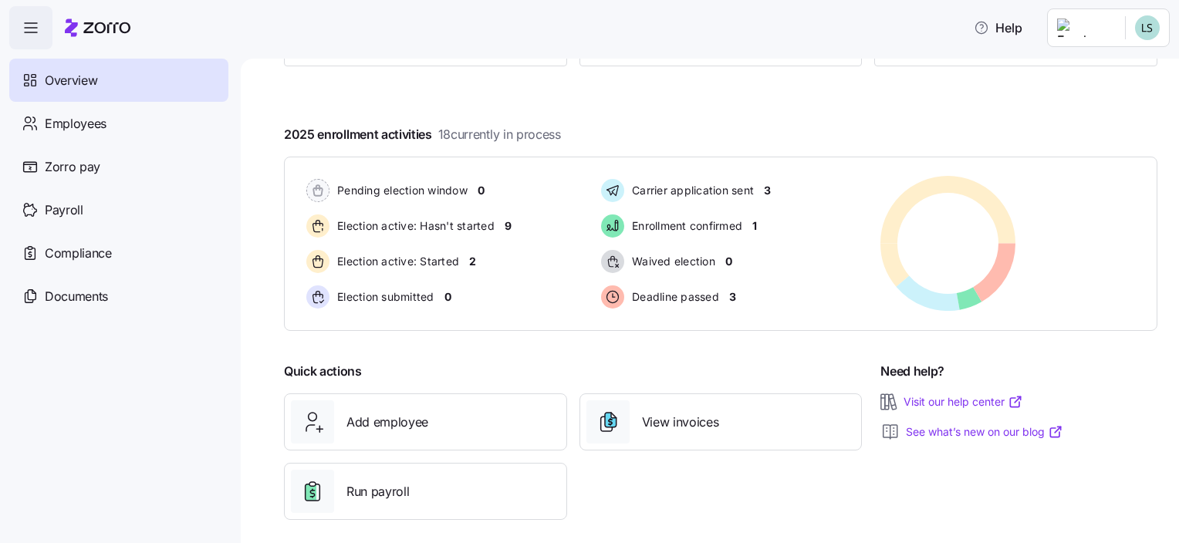
click at [1072, 96] on div "[PERSON_NAME] and [PERSON_NAME]'s Furniture overview [DATE] Current coverage 32…" at bounding box center [720, 195] width 873 height 687
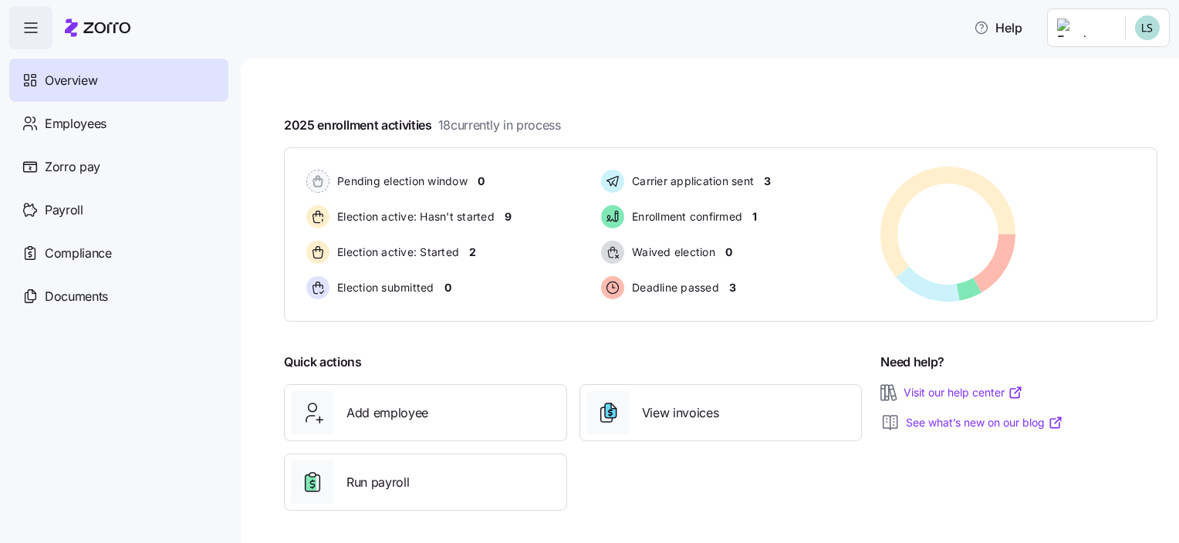
scroll to position [244, 0]
